Goal: Task Accomplishment & Management: Use online tool/utility

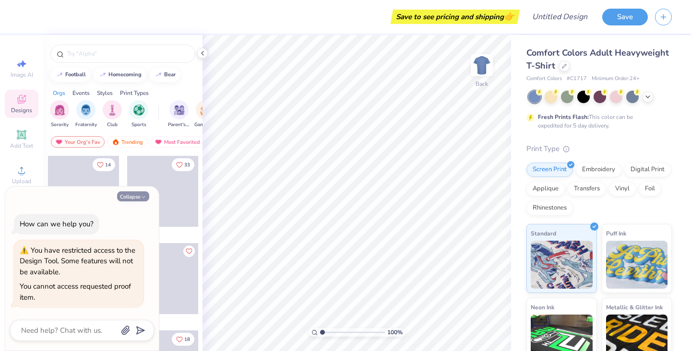
click at [138, 199] on button "Collapse" at bounding box center [133, 196] width 32 height 10
type textarea "x"
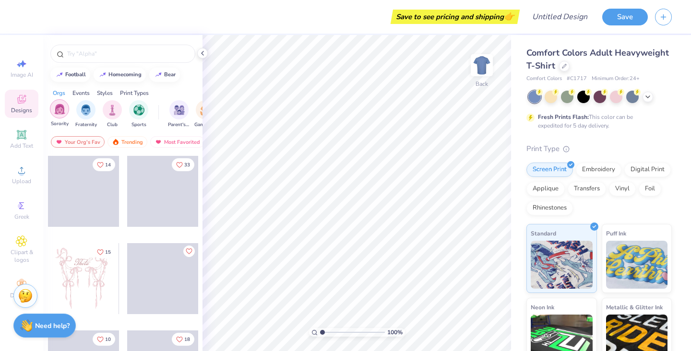
click at [61, 111] on img "filter for Sorority" at bounding box center [59, 109] width 11 height 11
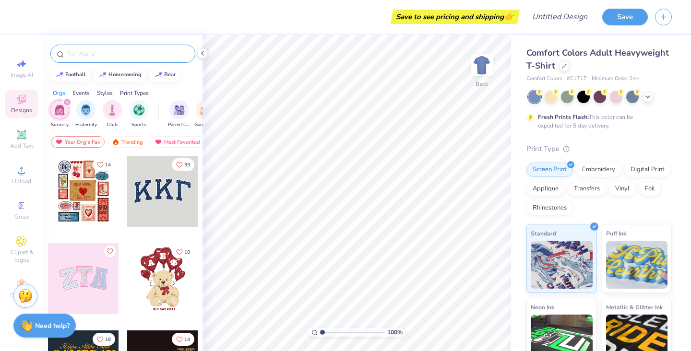
click at [127, 56] on input "text" at bounding box center [127, 54] width 123 height 10
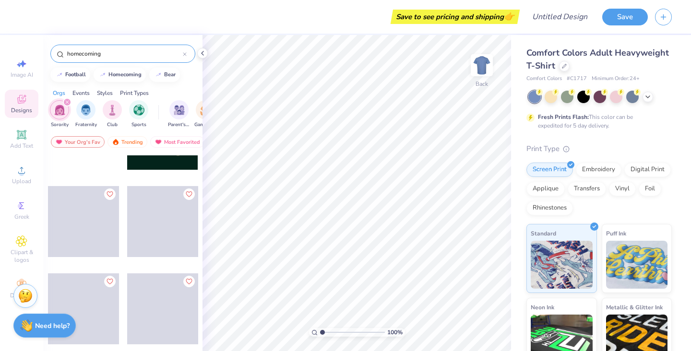
scroll to position [991, 0]
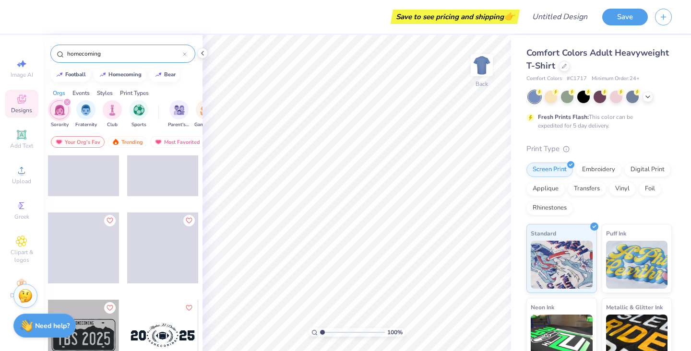
click at [149, 54] on input "homecoming" at bounding box center [124, 54] width 117 height 10
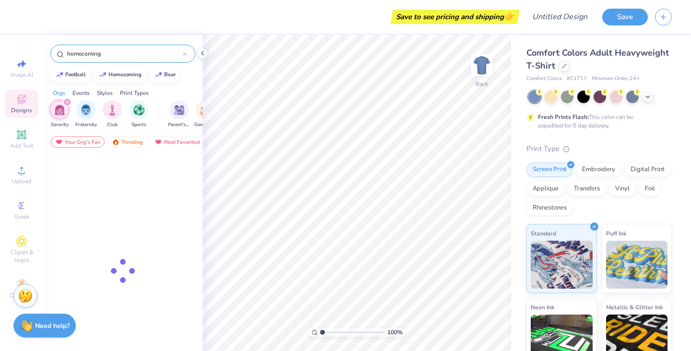
click at [149, 54] on input "homecoming" at bounding box center [124, 54] width 117 height 10
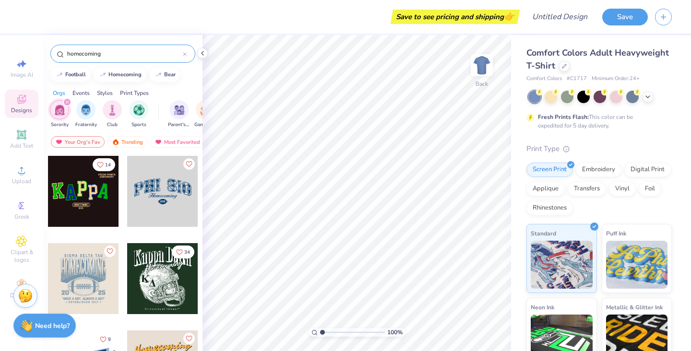
scroll to position [203, 0]
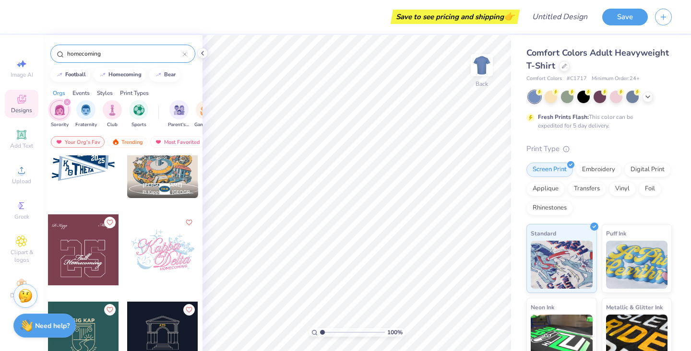
type input "homecoming"
click at [88, 263] on div at bounding box center [83, 249] width 71 height 71
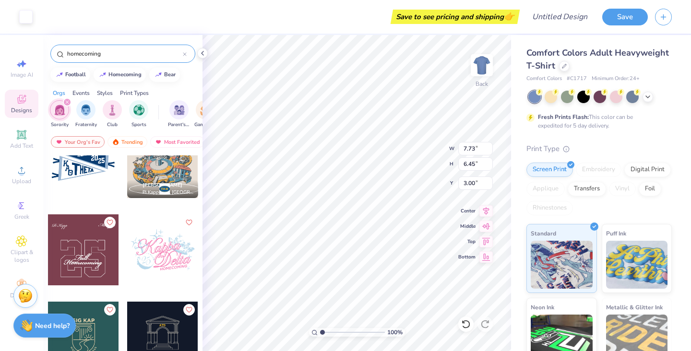
type input "8.86"
type input "7.39"
click at [597, 96] on div at bounding box center [599, 96] width 12 height 12
type input "5.11"
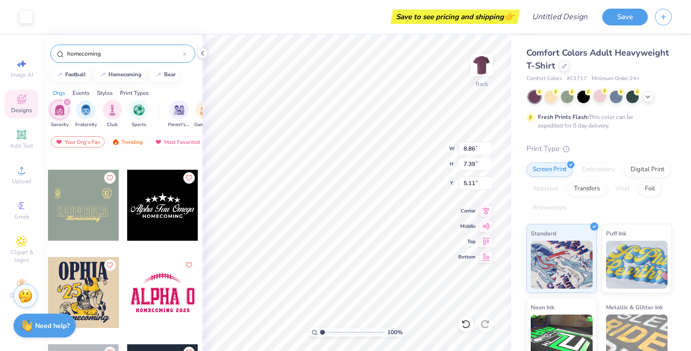
scroll to position [1297, 0]
